Goal: Information Seeking & Learning: Learn about a topic

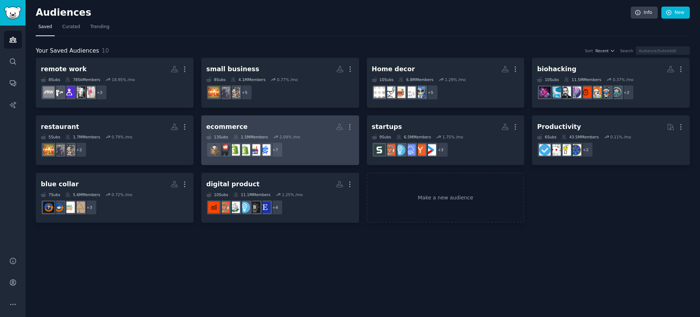
click at [312, 125] on h2 "ecommerce More" at bounding box center [280, 126] width 148 height 13
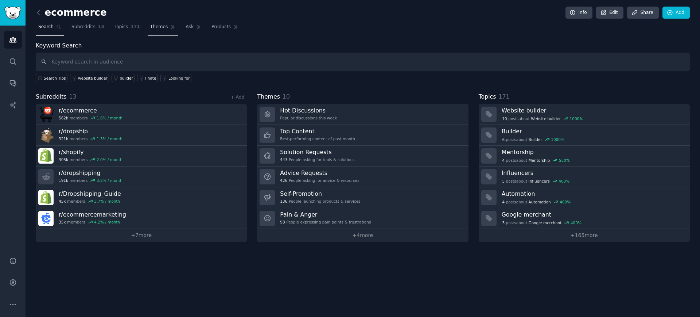
click at [149, 31] on link "Themes" at bounding box center [163, 28] width 31 height 15
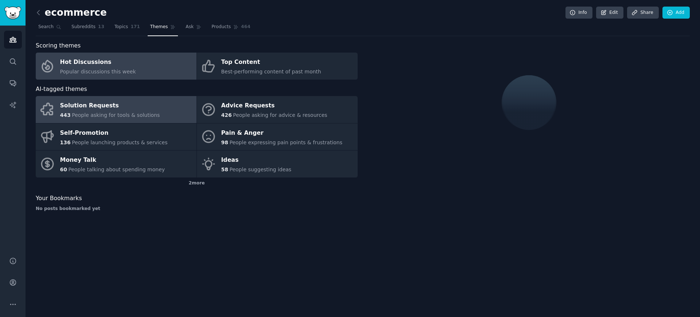
click at [138, 112] on span "People asking for tools & solutions" at bounding box center [116, 115] width 88 height 6
